Goal: Register for event/course

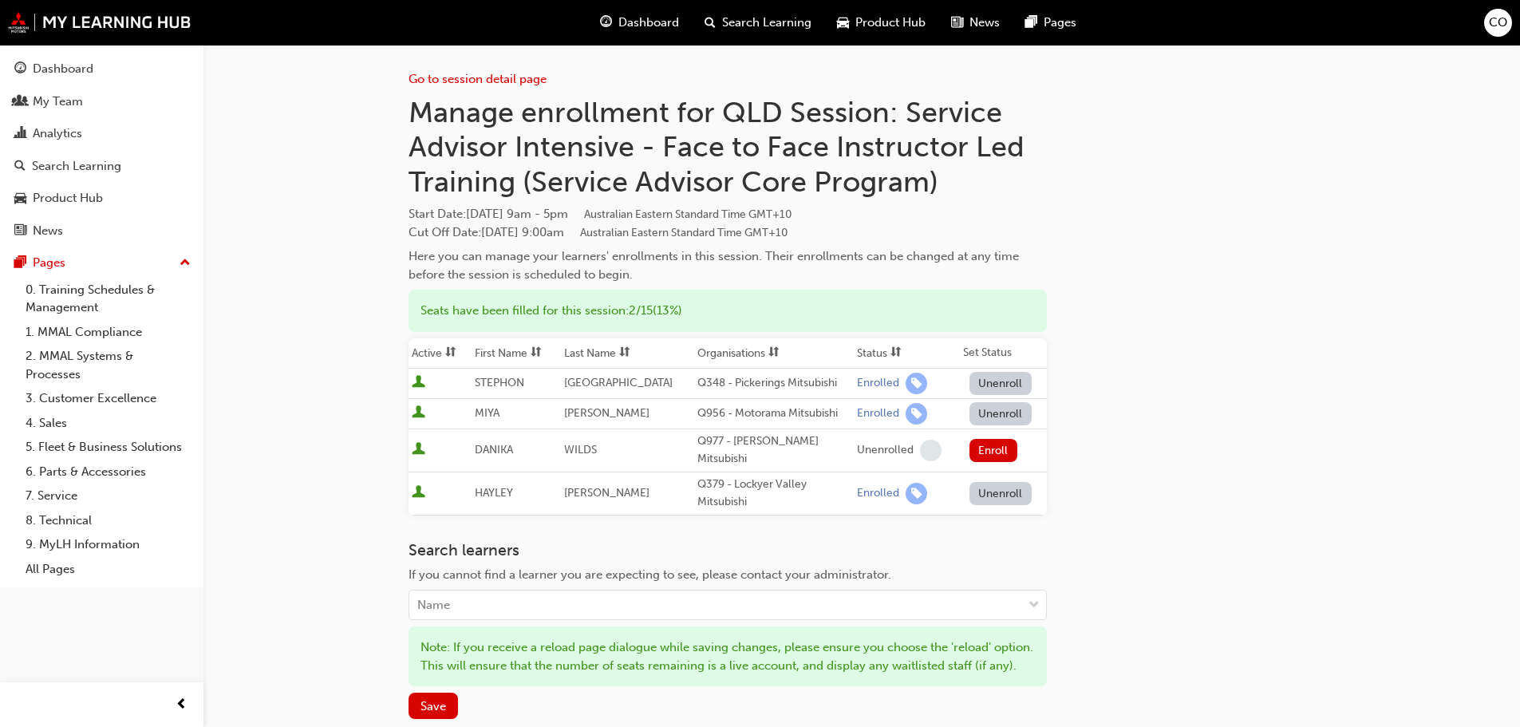
click at [765, 28] on span "Search Learning" at bounding box center [766, 23] width 89 height 18
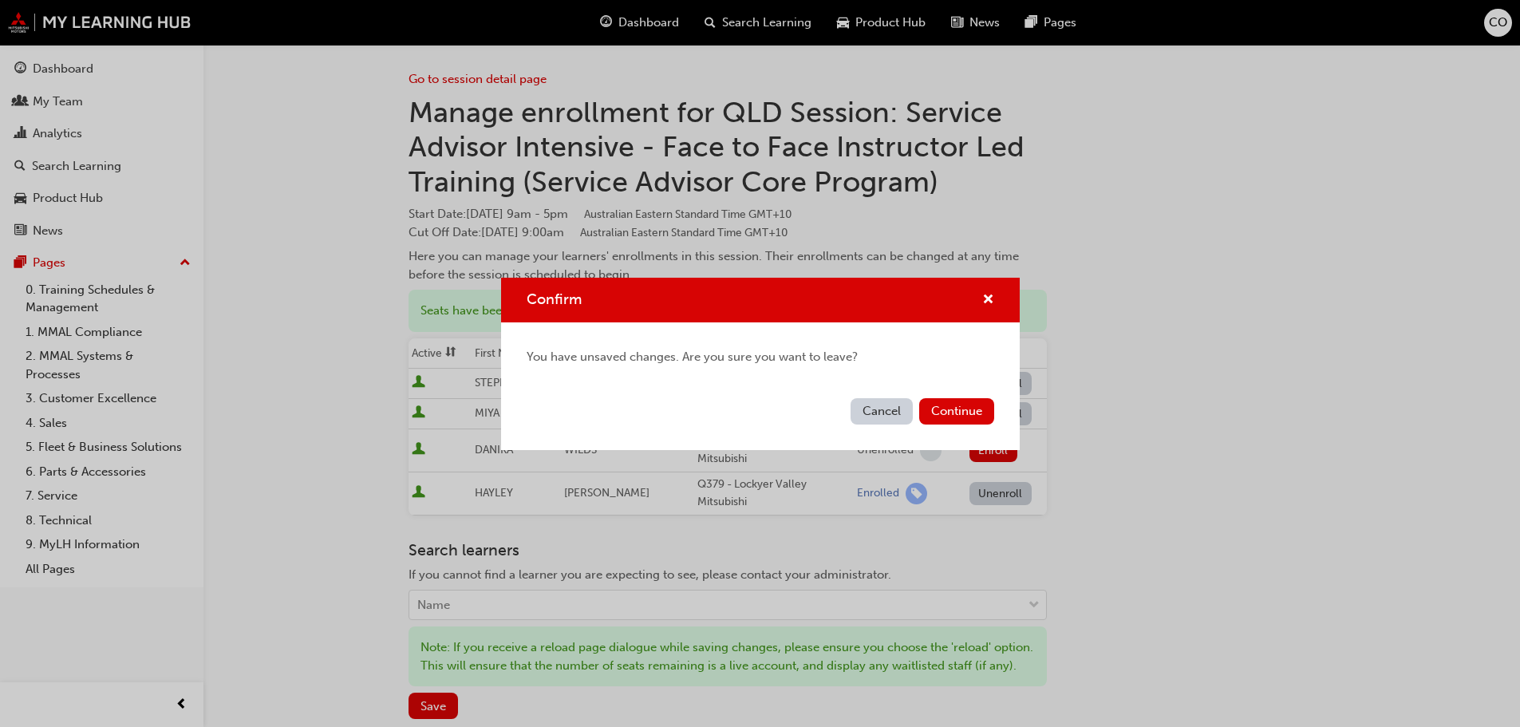
click at [871, 415] on button "Cancel" at bounding box center [882, 411] width 62 height 26
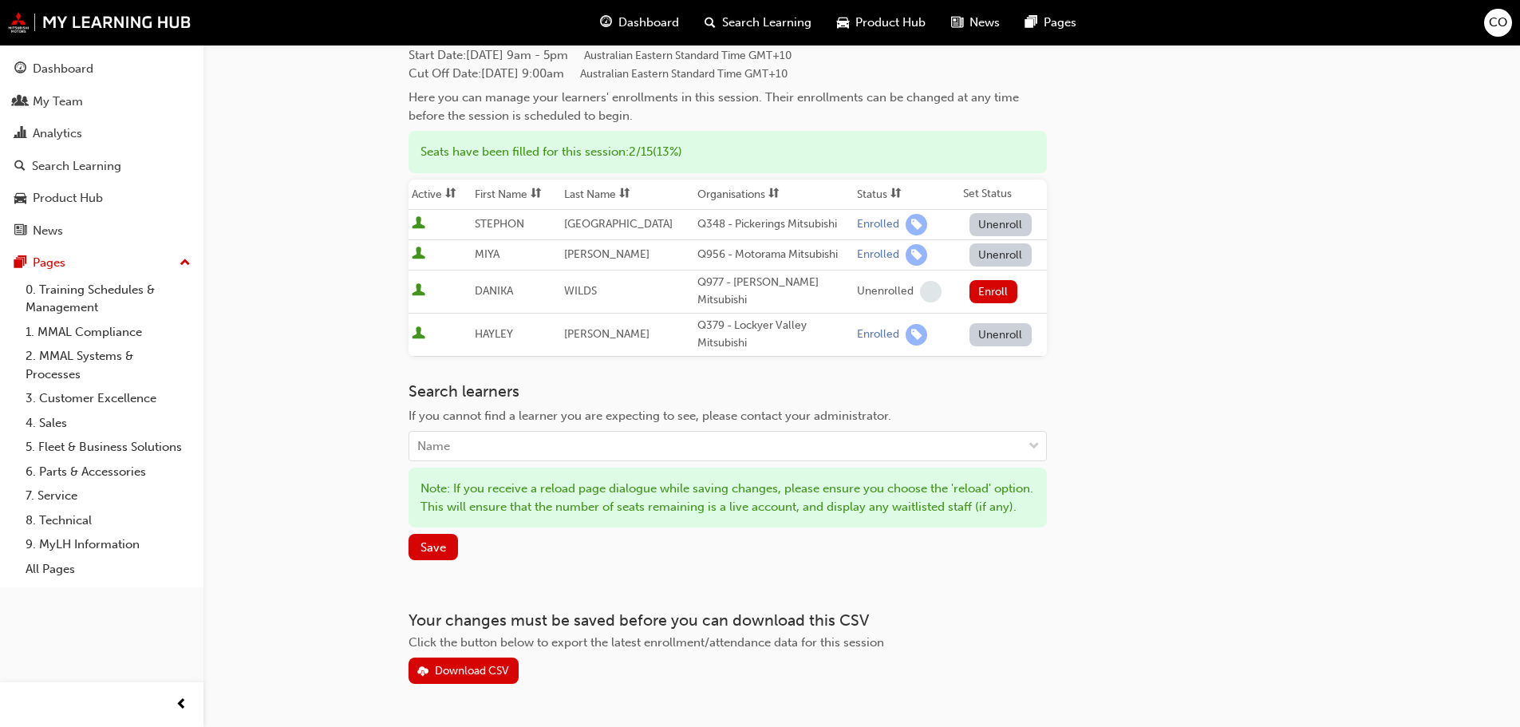
scroll to position [160, 0]
click at [440, 545] on span "Save" at bounding box center [434, 546] width 26 height 14
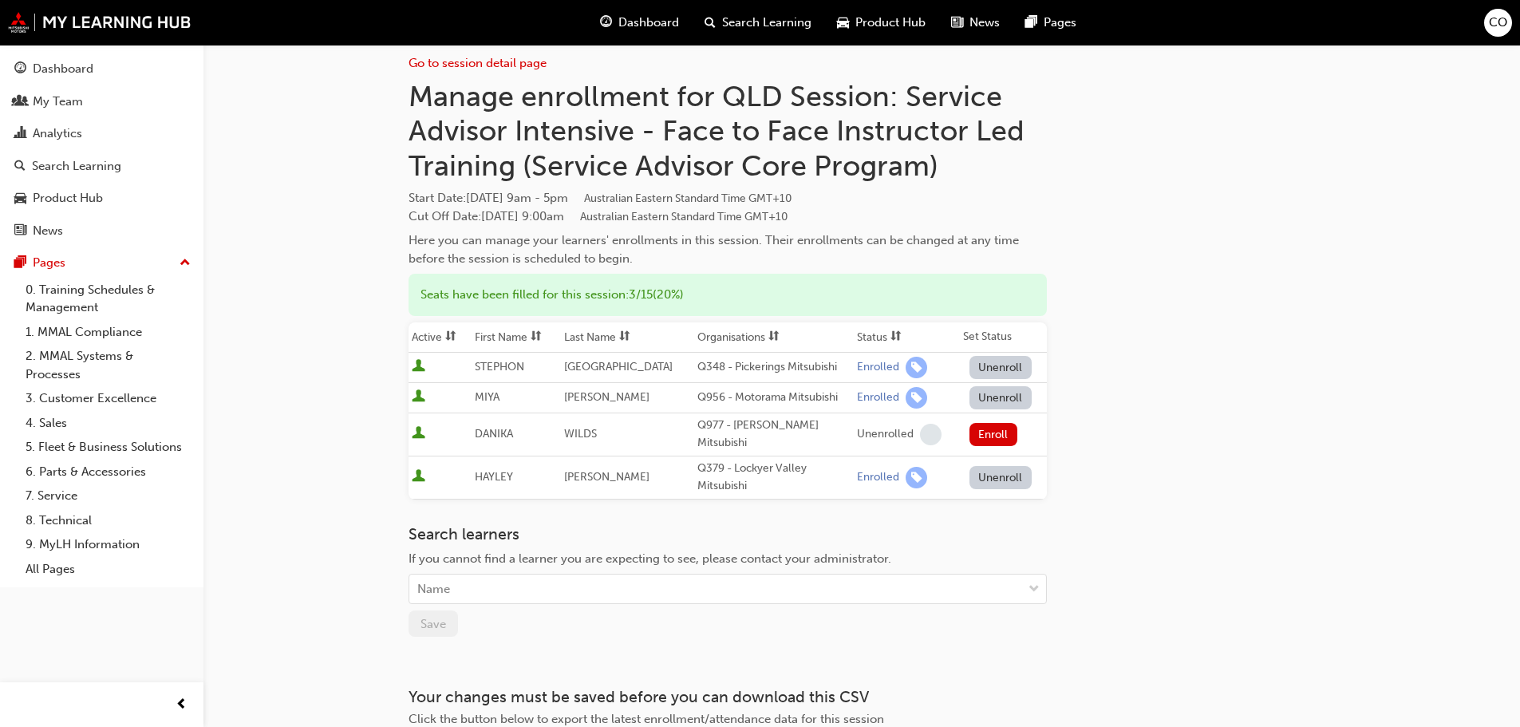
scroll to position [0, 0]
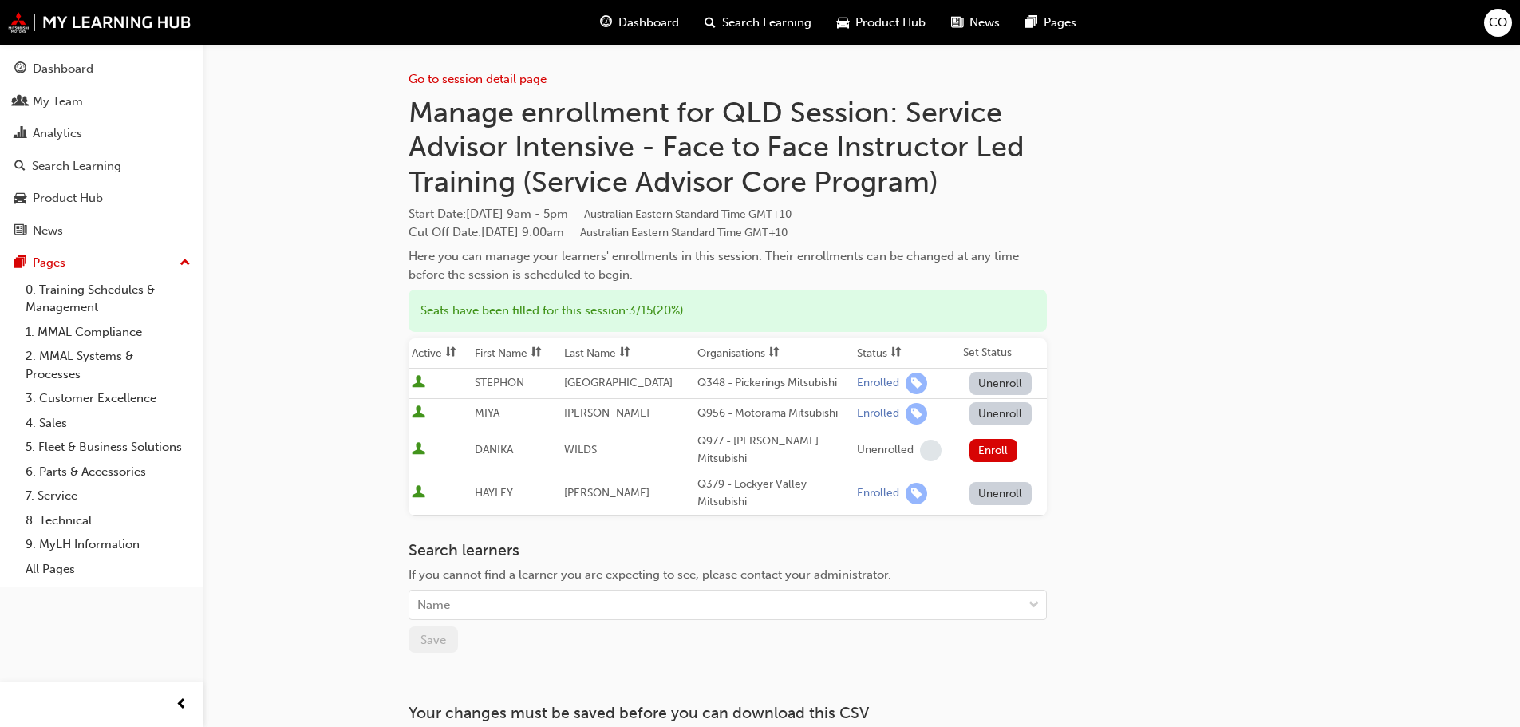
click at [772, 27] on span "Search Learning" at bounding box center [766, 23] width 89 height 18
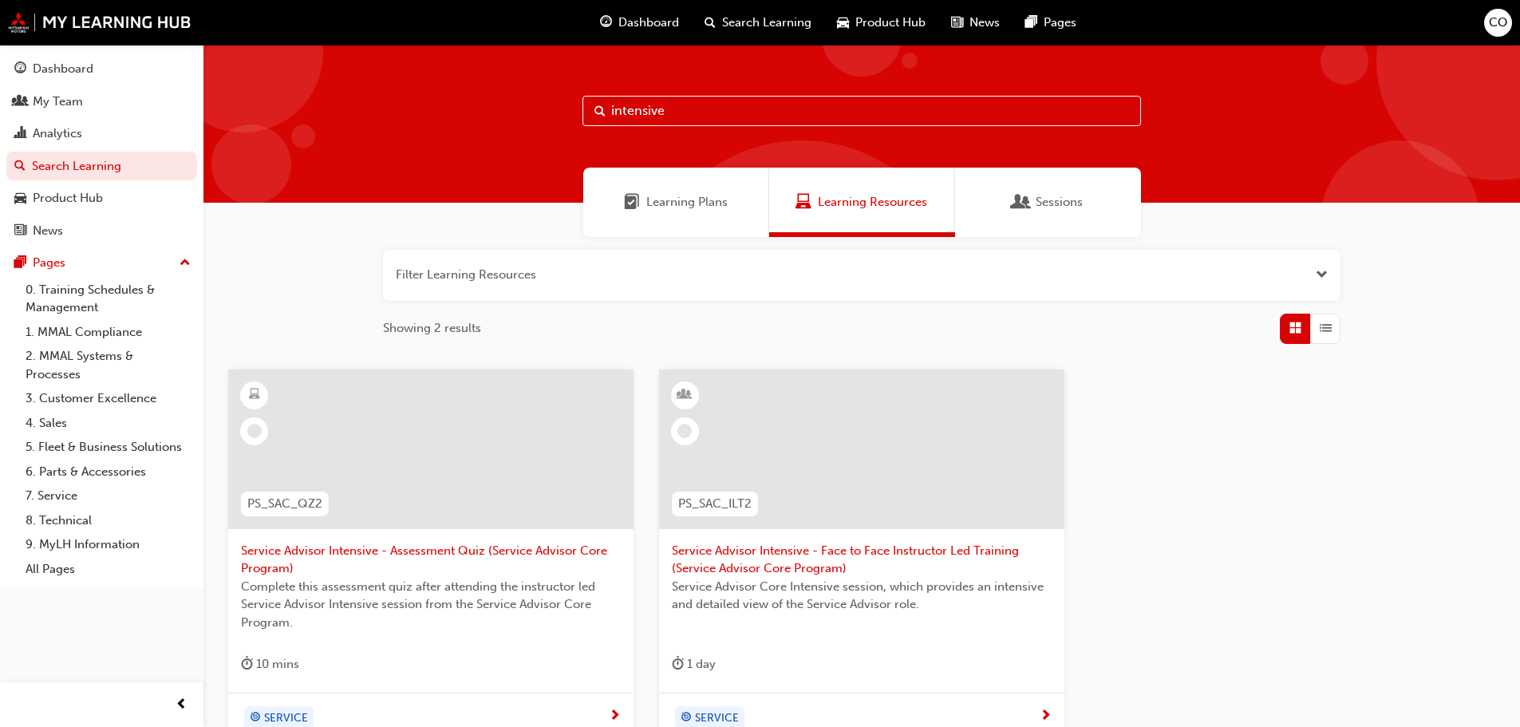
drag, startPoint x: 709, startPoint y: 113, endPoint x: 547, endPoint y: 97, distance: 163.7
click at [547, 97] on div "intensive" at bounding box center [861, 124] width 1317 height 158
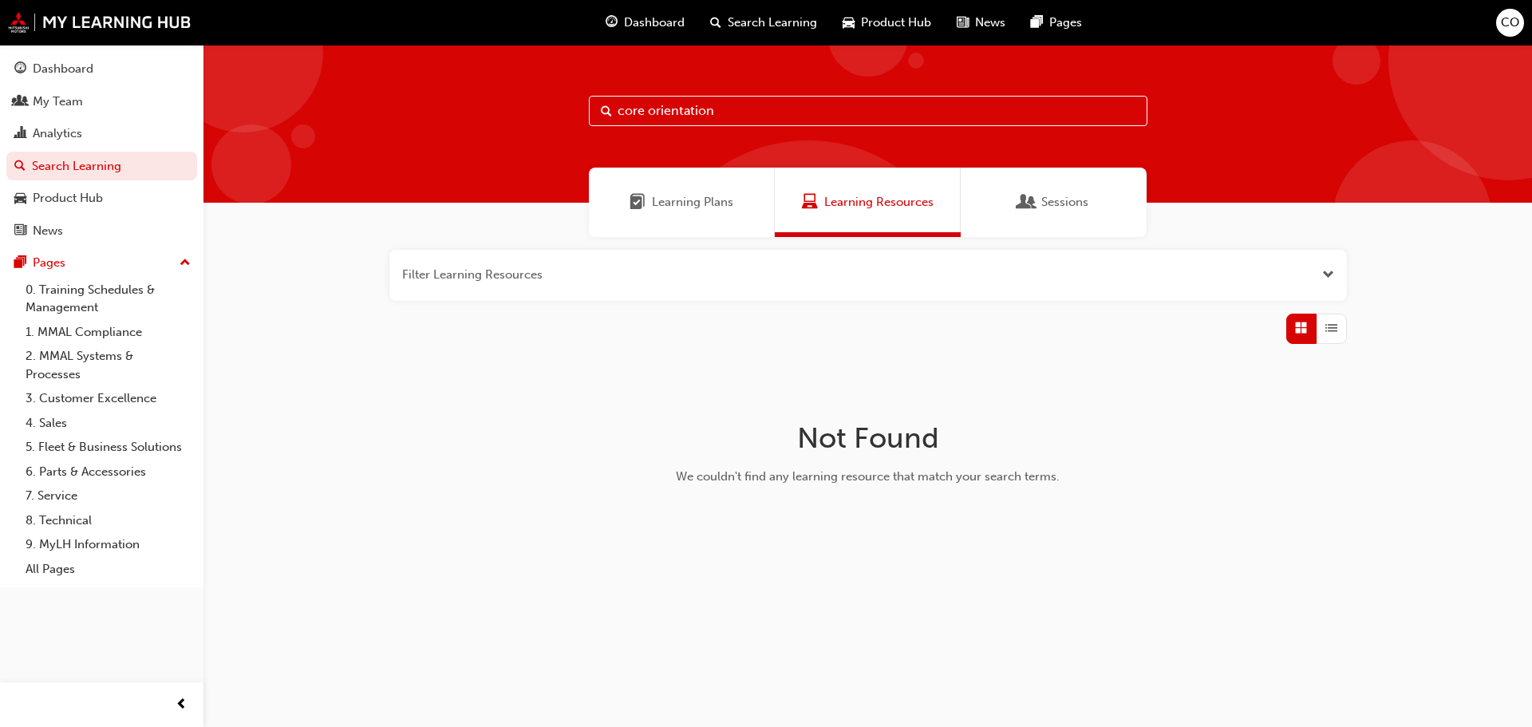
drag, startPoint x: 777, startPoint y: 118, endPoint x: 505, endPoint y: 115, distance: 272.1
click at [505, 115] on div "core orientation" at bounding box center [867, 124] width 1329 height 158
type input "orientation"
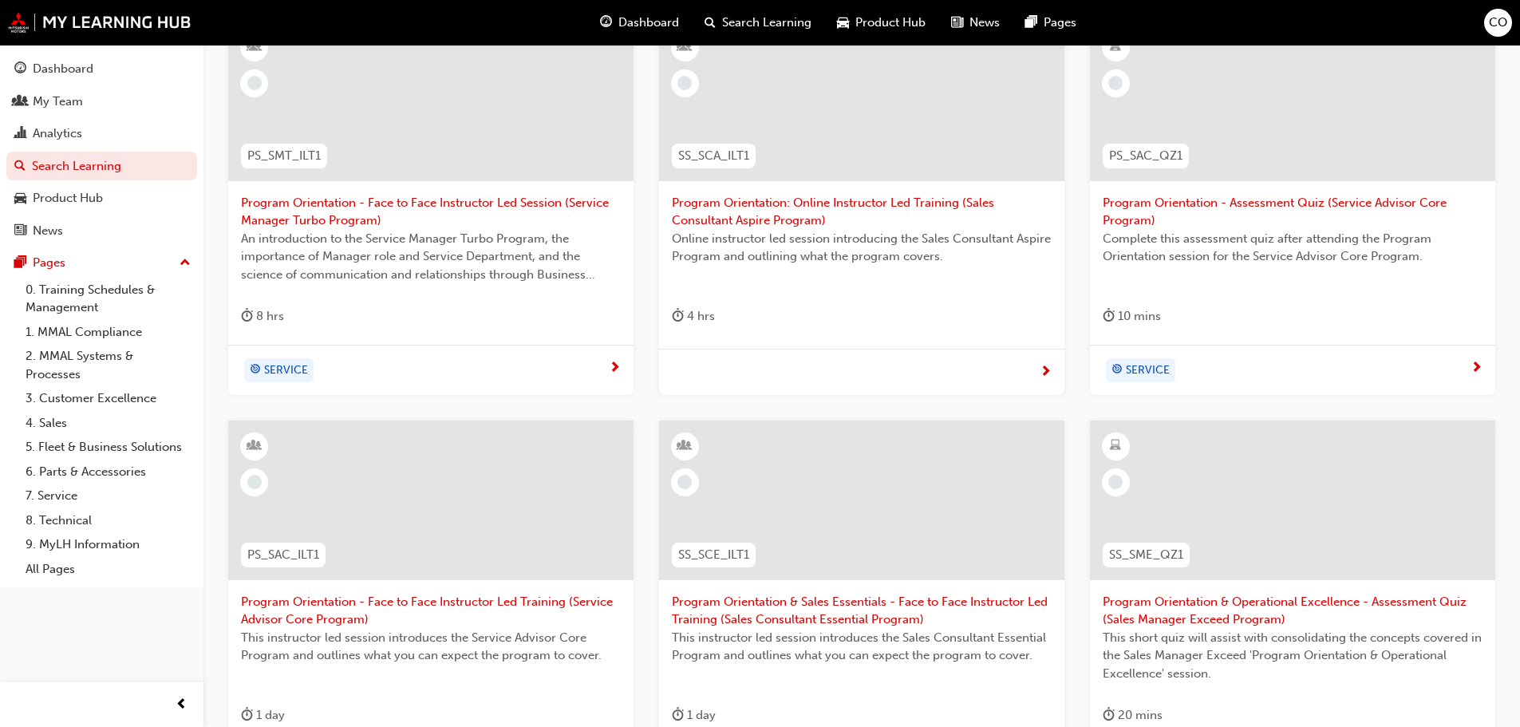
scroll to position [399, 0]
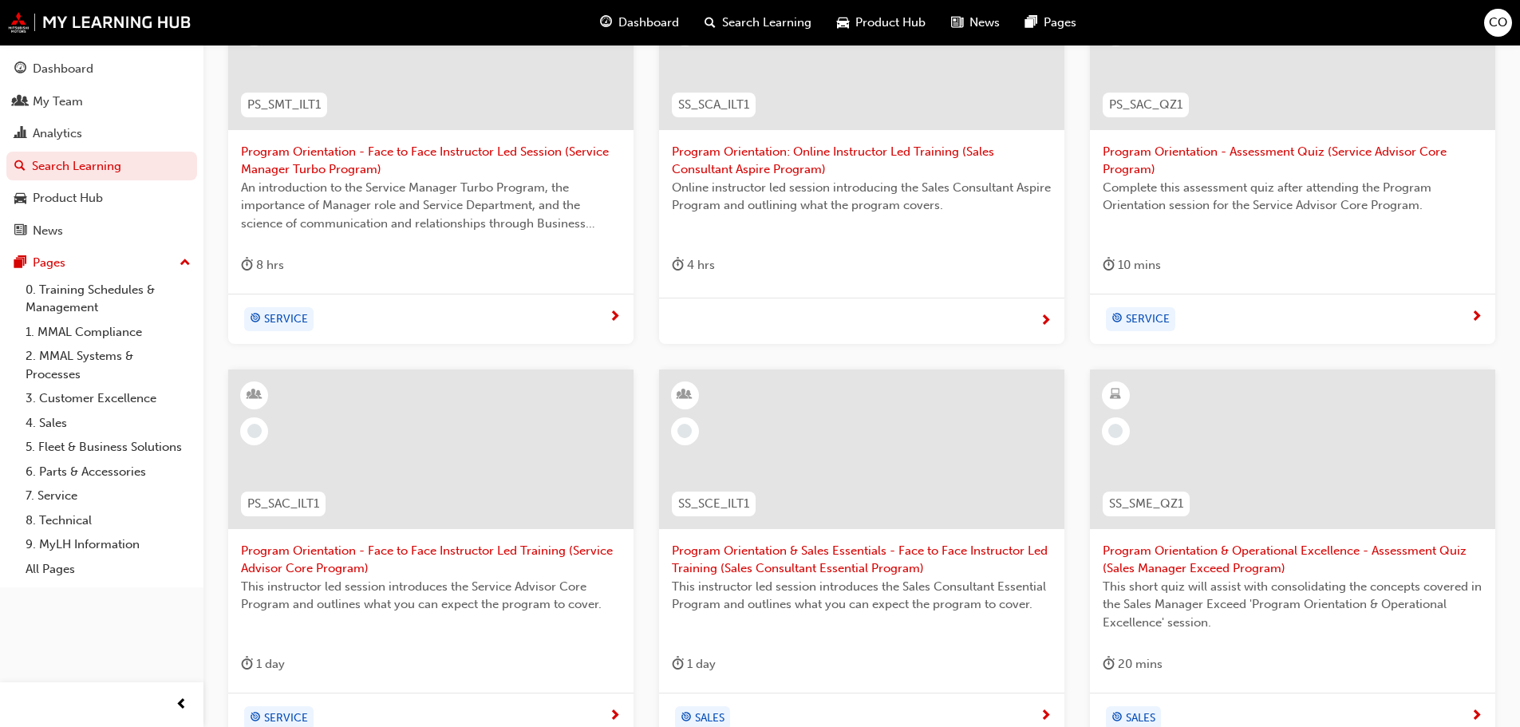
click at [353, 556] on span "Program Orientation - Face to Face Instructor Led Training (Service Advisor Cor…" at bounding box center [431, 560] width 380 height 36
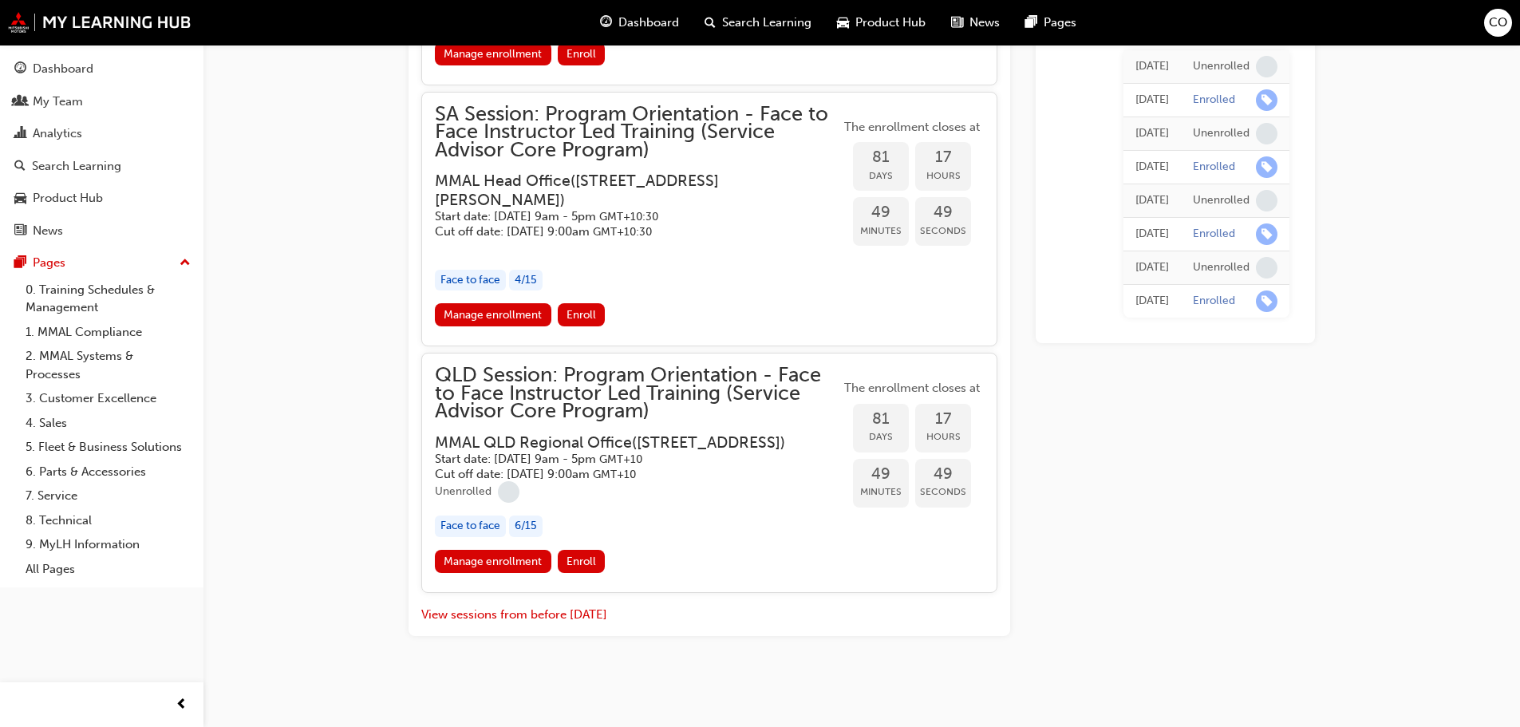
scroll to position [2279, 0]
click at [530, 567] on link "Manage enrollment" at bounding box center [493, 561] width 117 height 23
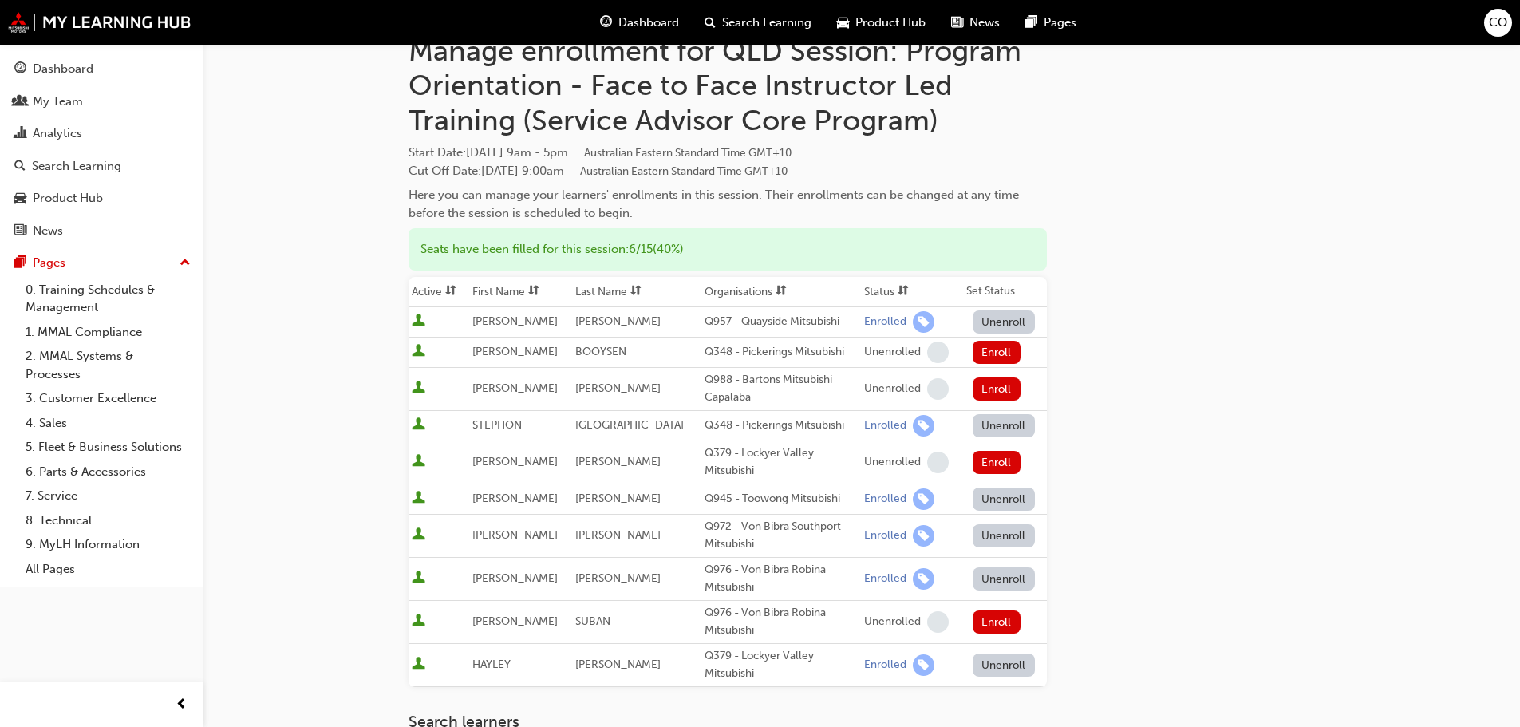
scroll to position [80, 0]
